Goal: Find contact information: Find contact information

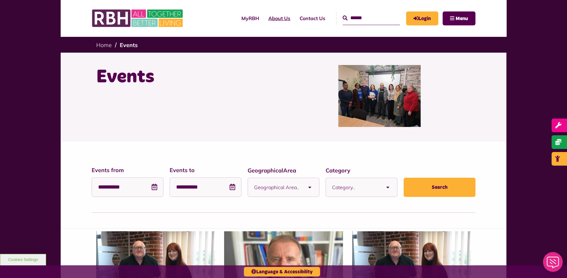
click at [268, 20] on link "About Us" at bounding box center [279, 18] width 31 height 17
click at [311, 20] on link "Contact Us" at bounding box center [312, 18] width 35 height 17
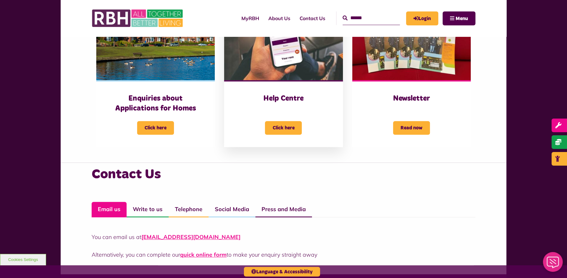
scroll to position [413, 0]
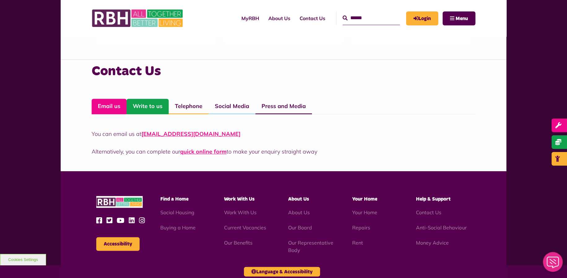
click at [153, 105] on link "Write to us" at bounding box center [148, 106] width 42 height 15
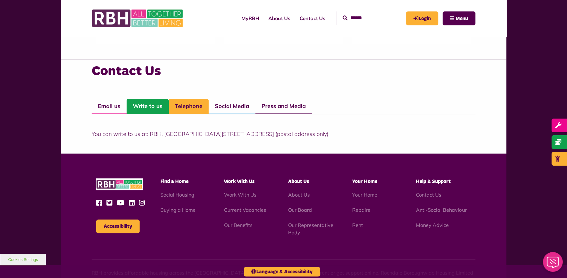
click at [198, 107] on link "Telephone" at bounding box center [189, 106] width 40 height 15
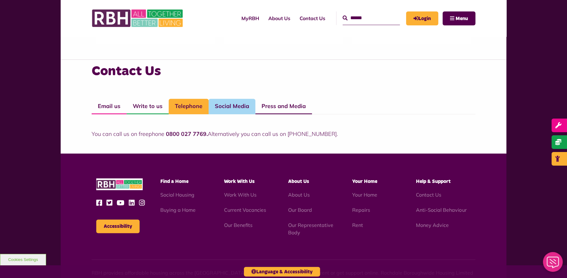
click at [235, 108] on link "Social Media" at bounding box center [232, 106] width 47 height 15
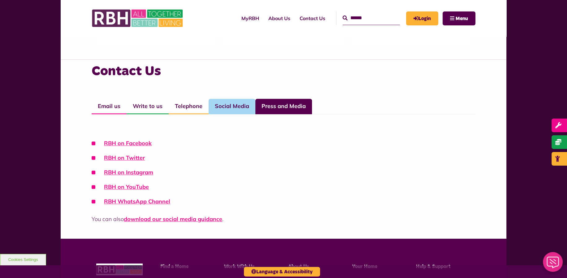
click at [295, 108] on link "Press and Media" at bounding box center [284, 106] width 57 height 15
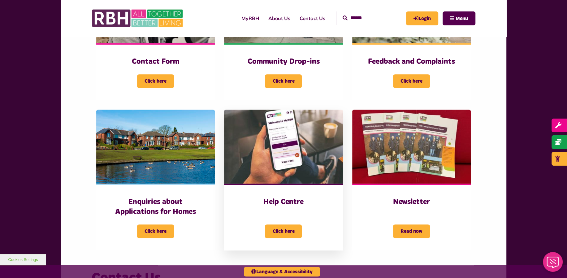
scroll to position [103, 0]
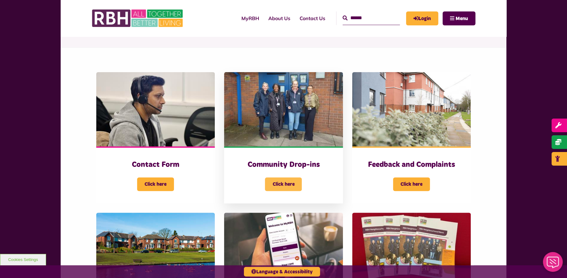
click at [286, 182] on span "Click here" at bounding box center [283, 184] width 37 height 14
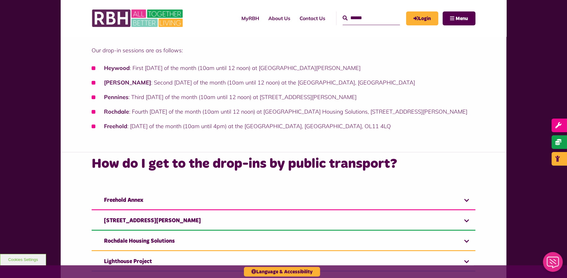
scroll to position [310, 0]
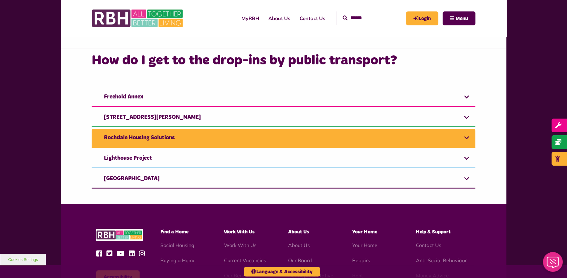
click at [178, 135] on link "Rochdale Housing Solutions" at bounding box center [284, 138] width 384 height 19
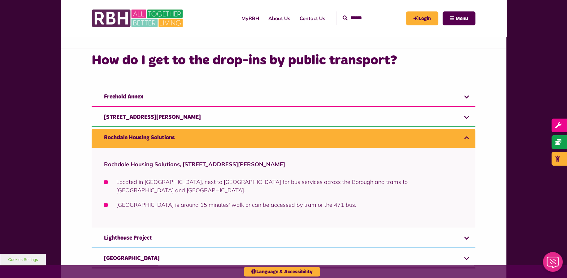
scroll to position [206, 0]
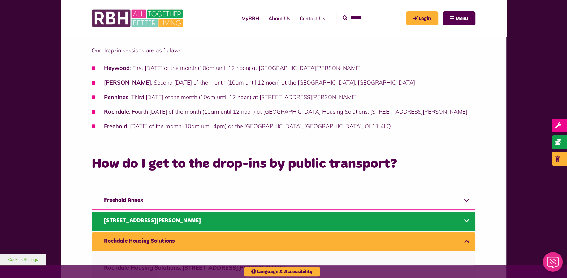
click at [175, 213] on link "9 Stevenson Square" at bounding box center [284, 221] width 384 height 19
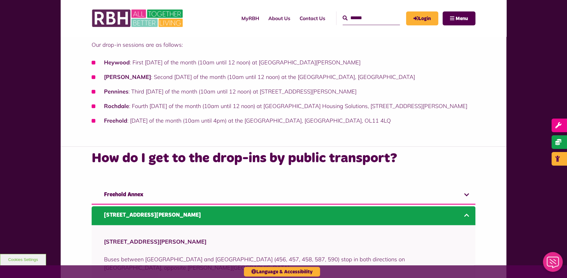
scroll to position [6, 0]
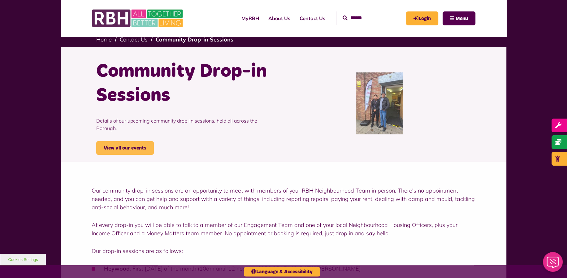
drag, startPoint x: 138, startPoint y: 141, endPoint x: 153, endPoint y: 138, distance: 15.3
click at [138, 141] on link "View all our events" at bounding box center [125, 148] width 58 height 14
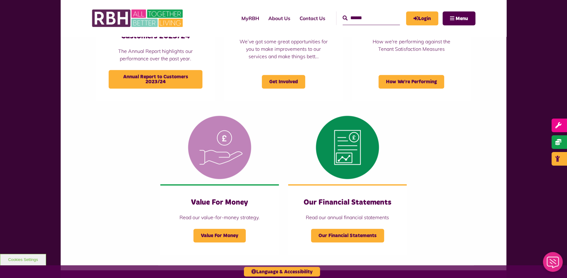
scroll to position [692, 0]
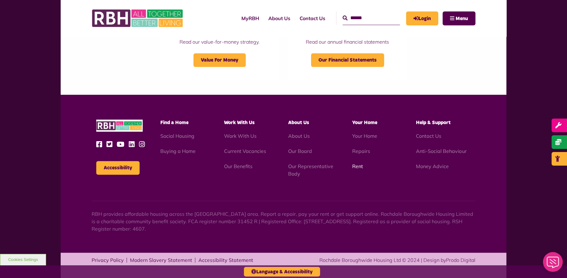
click at [357, 165] on link "Rent" at bounding box center [357, 166] width 11 height 6
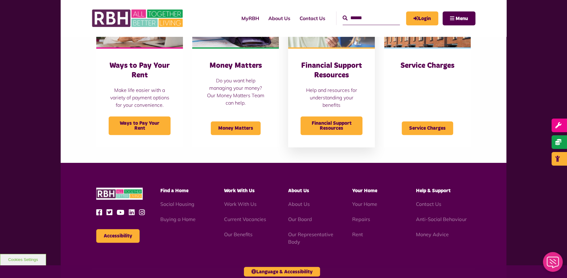
scroll to position [275, 0]
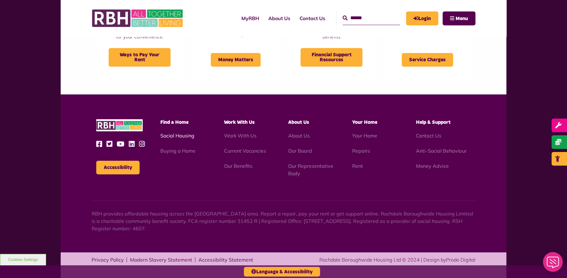
click at [179, 135] on link "Social Housing" at bounding box center [177, 136] width 34 height 6
